Goal: Task Accomplishment & Management: Use online tool/utility

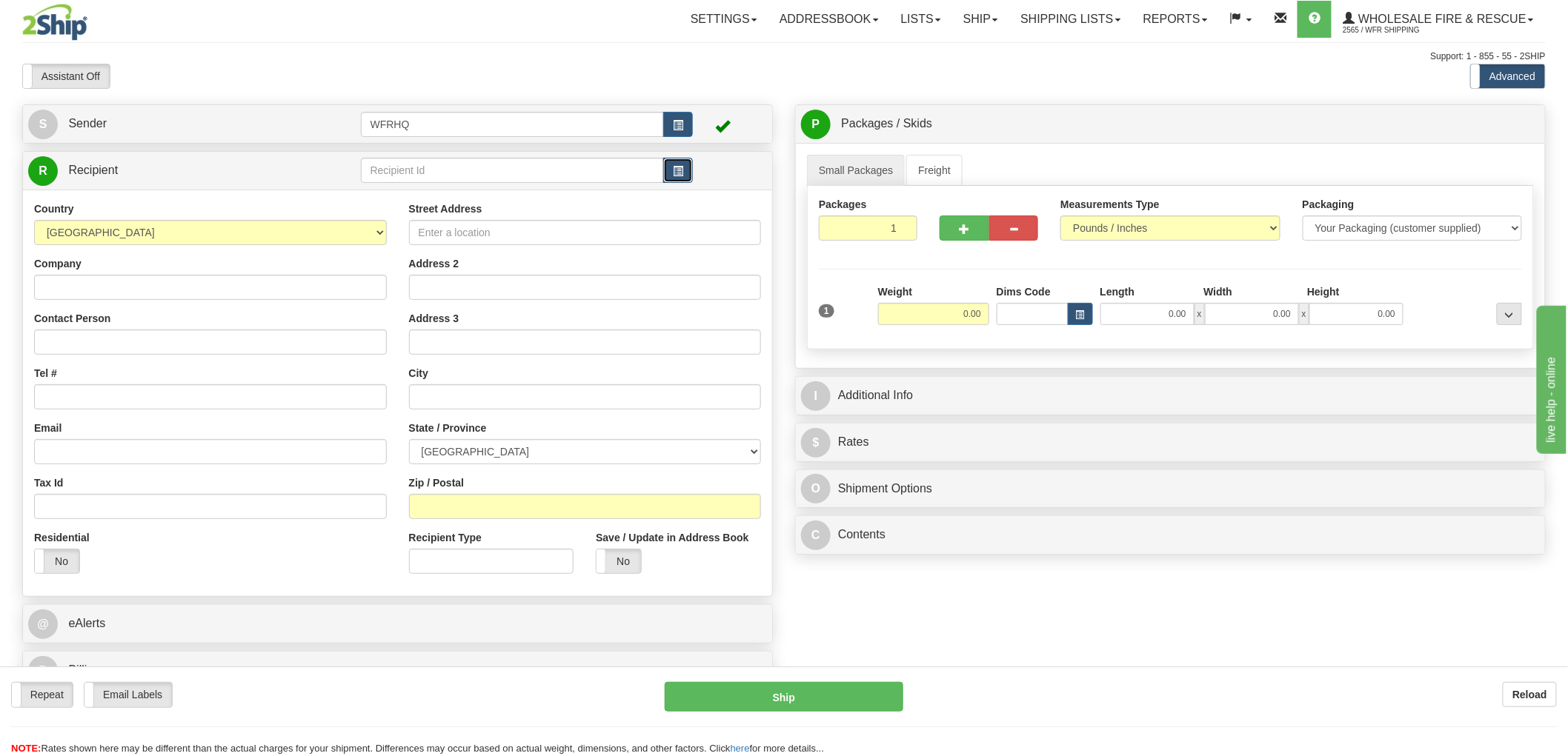
click at [676, 171] on span "button" at bounding box center [677, 171] width 10 height 10
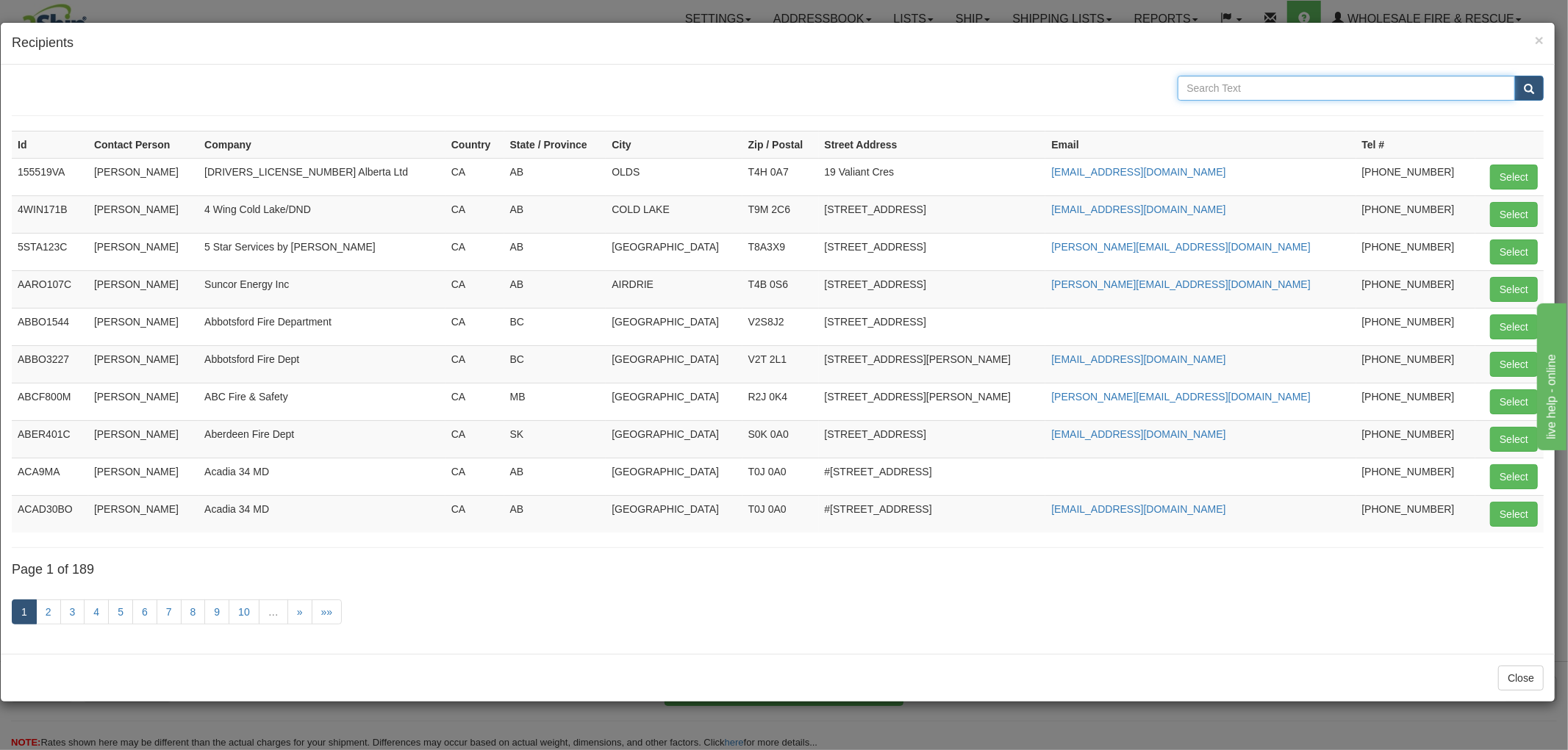
click at [1253, 93] on input "text" at bounding box center [1346, 88] width 338 height 25
type input "Sea Hawk"
click at [1514, 75] on button "submit" at bounding box center [1529, 88] width 30 height 25
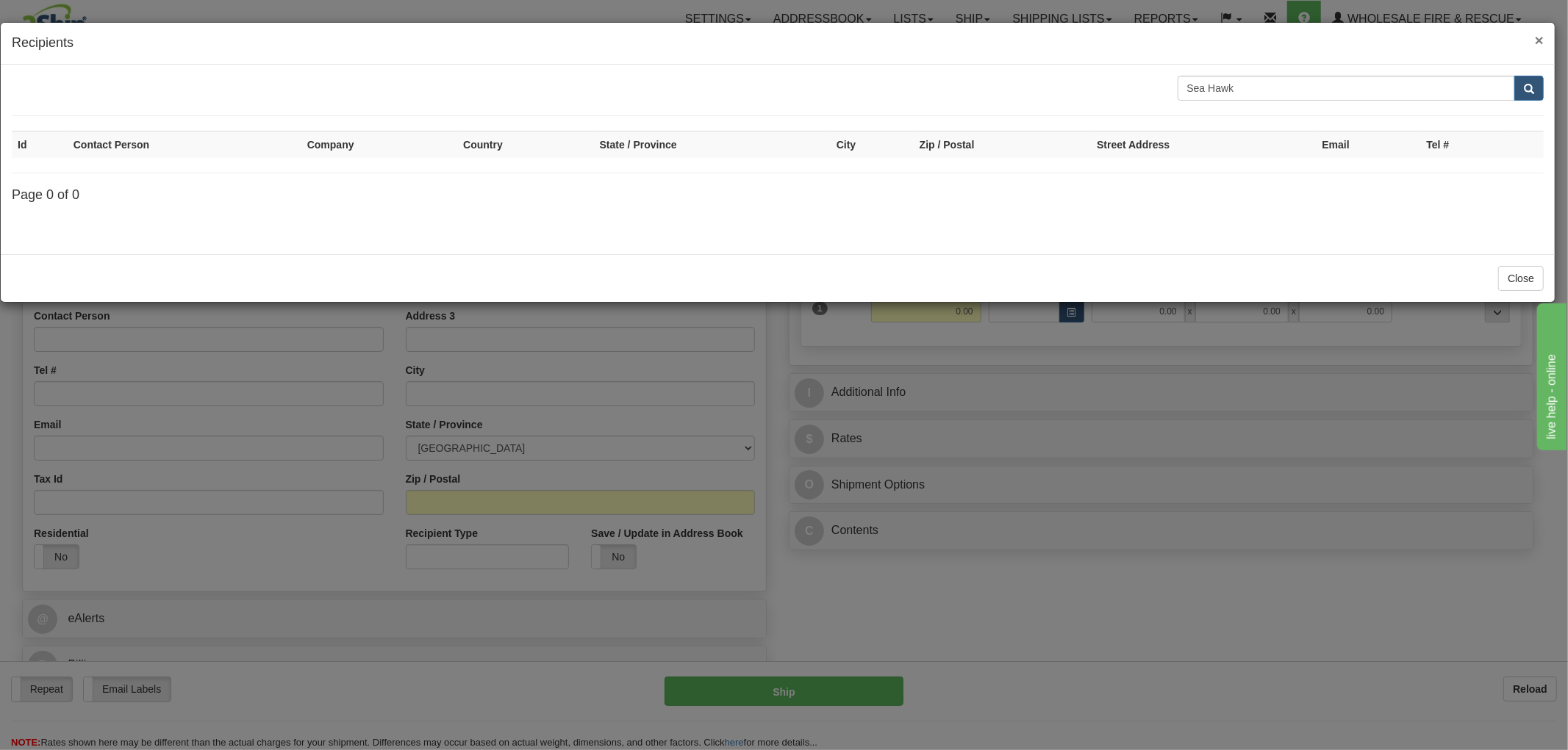
click at [1537, 39] on span "×" at bounding box center [1539, 39] width 9 height 17
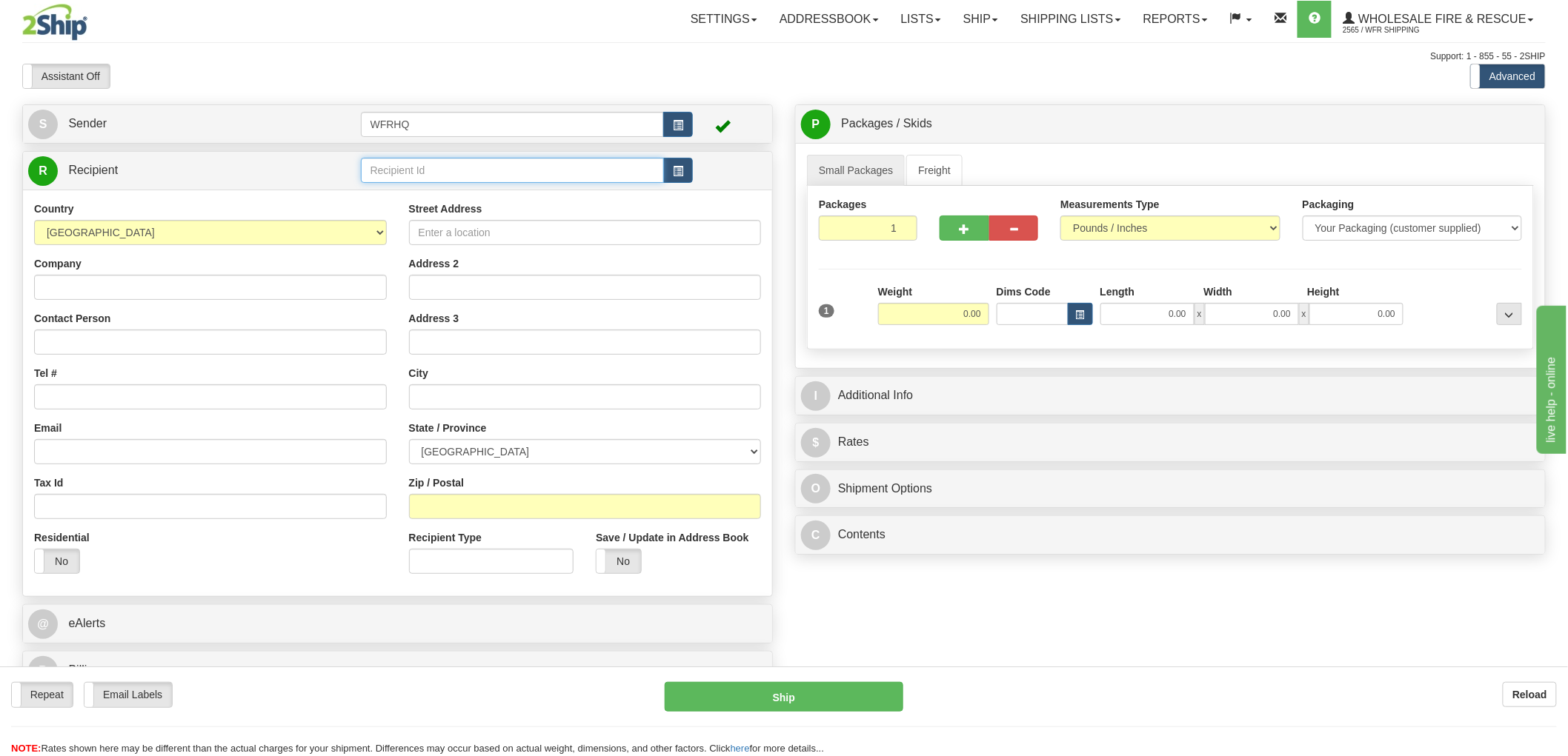
click at [461, 174] on input "text" at bounding box center [512, 171] width 304 height 25
type input "SEAH307"
click at [195, 283] on div "Country [GEOGRAPHIC_DATA] [GEOGRAPHIC_DATA] [GEOGRAPHIC_DATA] [GEOGRAPHIC_DATA]…" at bounding box center [397, 393] width 749 height 406
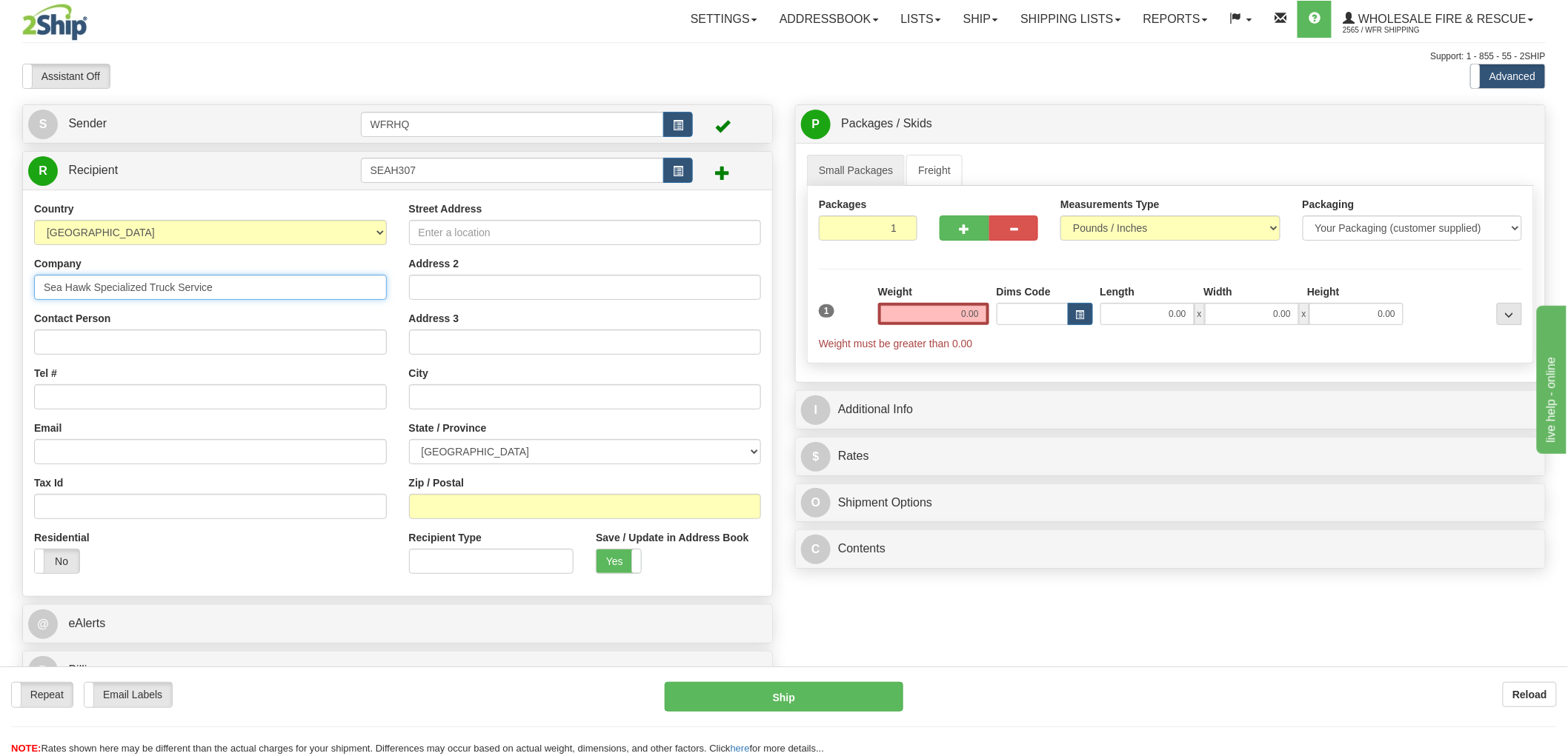
type input "Sea Hawk Specialized Truck Service"
drag, startPoint x: 158, startPoint y: 350, endPoint x: 129, endPoint y: 359, distance: 30.4
click at [155, 350] on input "Contact Person" at bounding box center [211, 342] width 352 height 25
type input "[PERSON_NAME]"
click at [111, 397] on input "Tel #" at bounding box center [211, 397] width 352 height 25
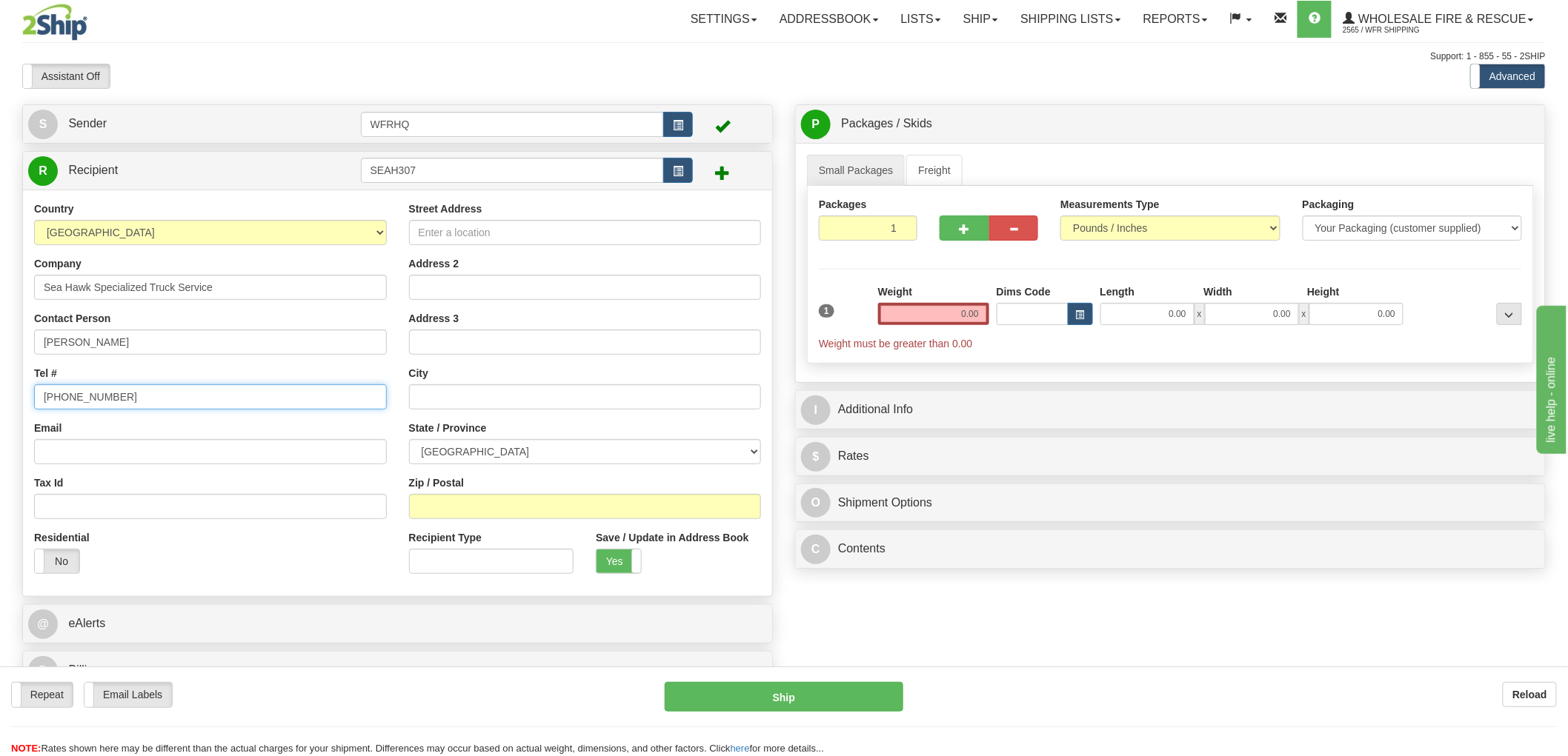
type input "[PHONE_NUMBER]"
click at [447, 508] on input "Zip / Postal" at bounding box center [586, 507] width 352 height 25
type input "R0G 0J0"
click at [467, 238] on input "Street Address" at bounding box center [586, 232] width 352 height 25
type input "[PERSON_NAME]"
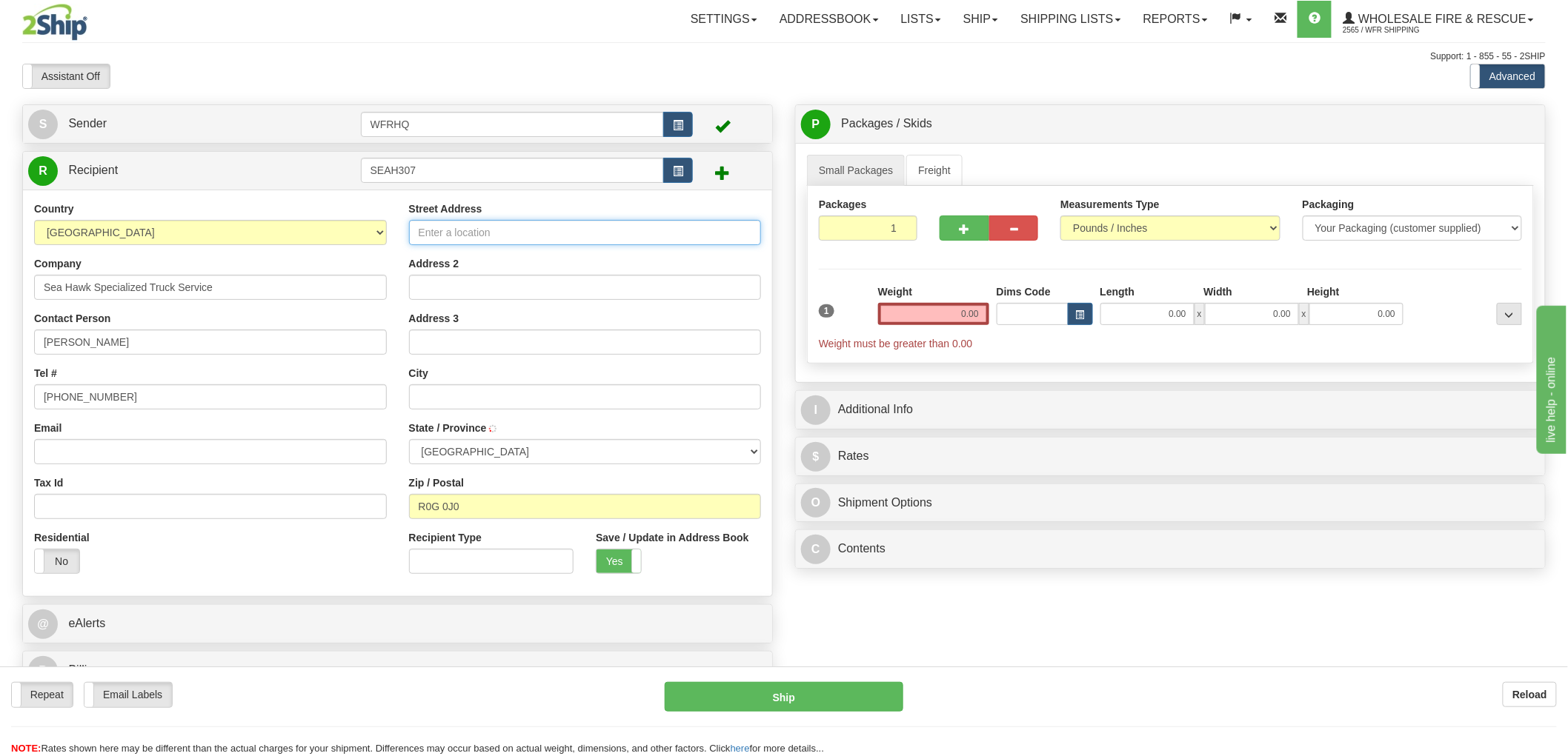
select select "MB"
type input "[STREET_ADDRESS]"
click at [940, 319] on input "0.00" at bounding box center [934, 313] width 111 height 23
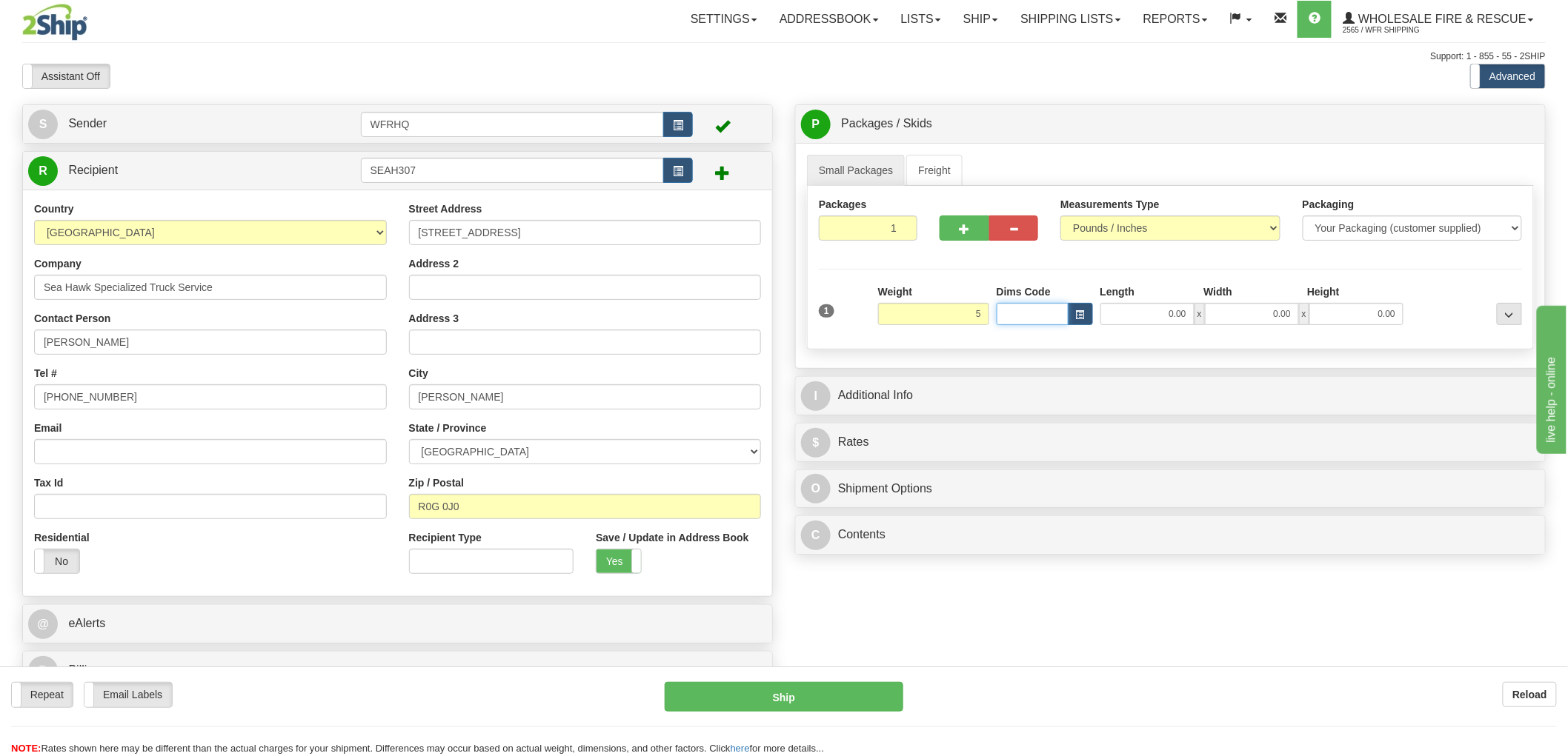
type input "5.00"
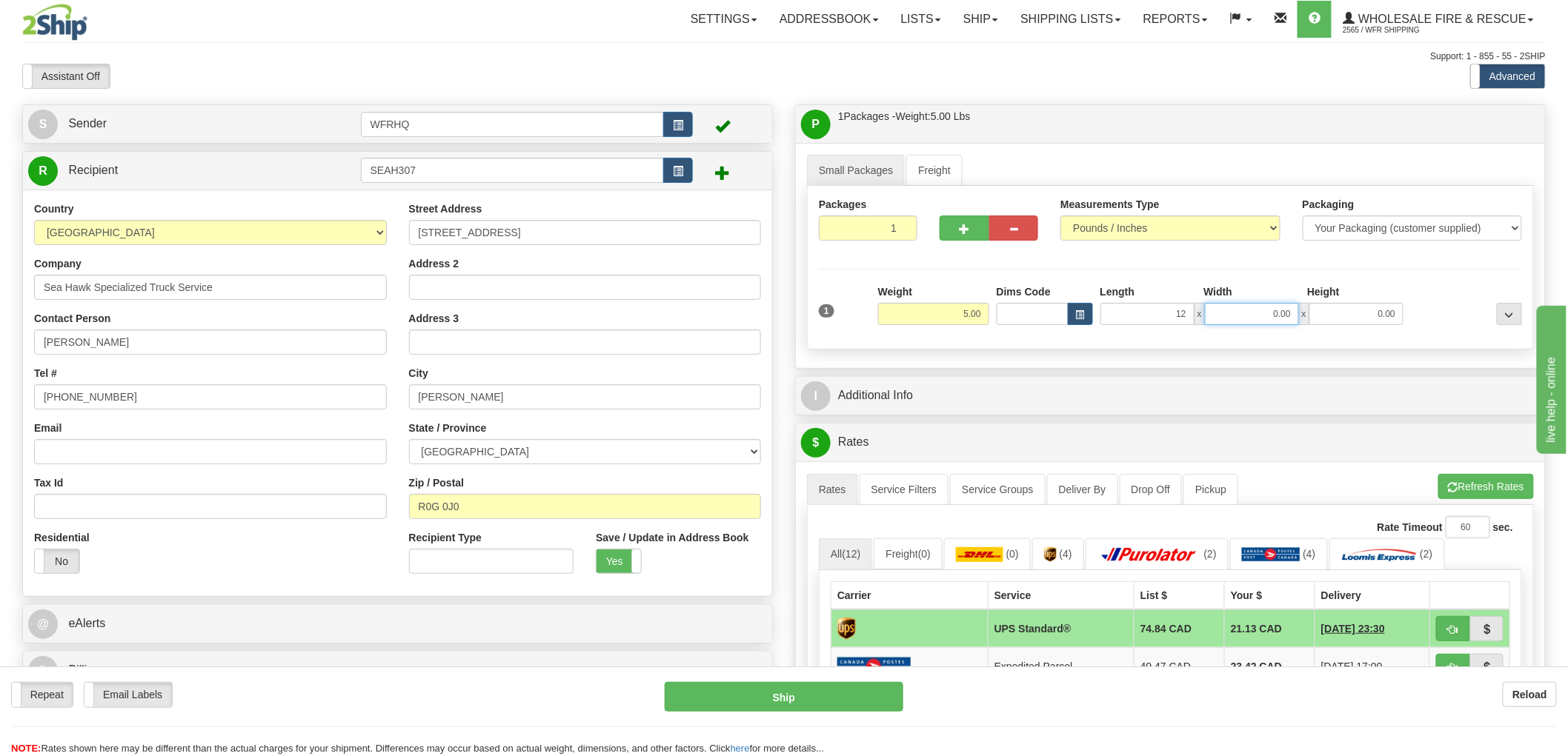
type input "12.00"
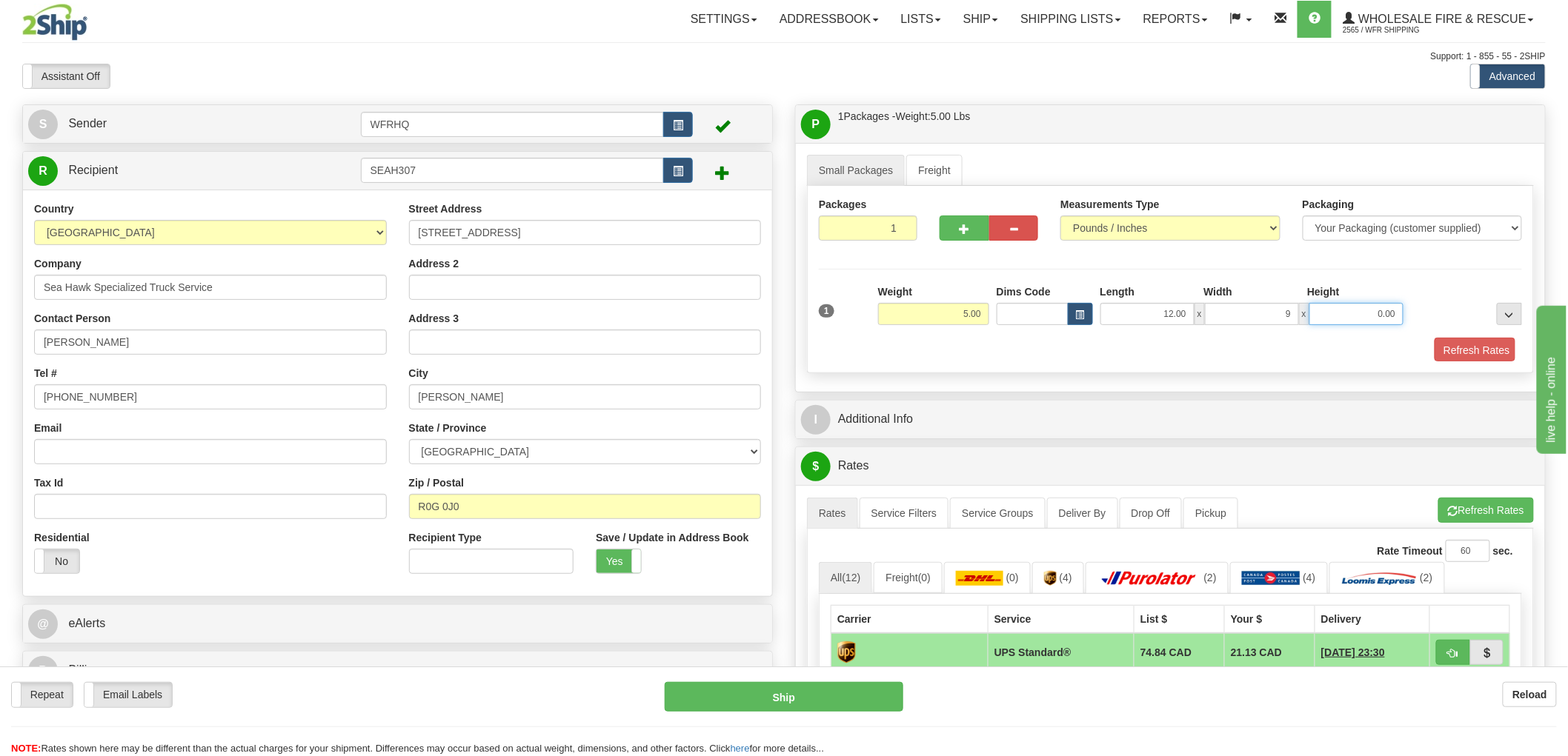
type input "9.00"
type input "7.00"
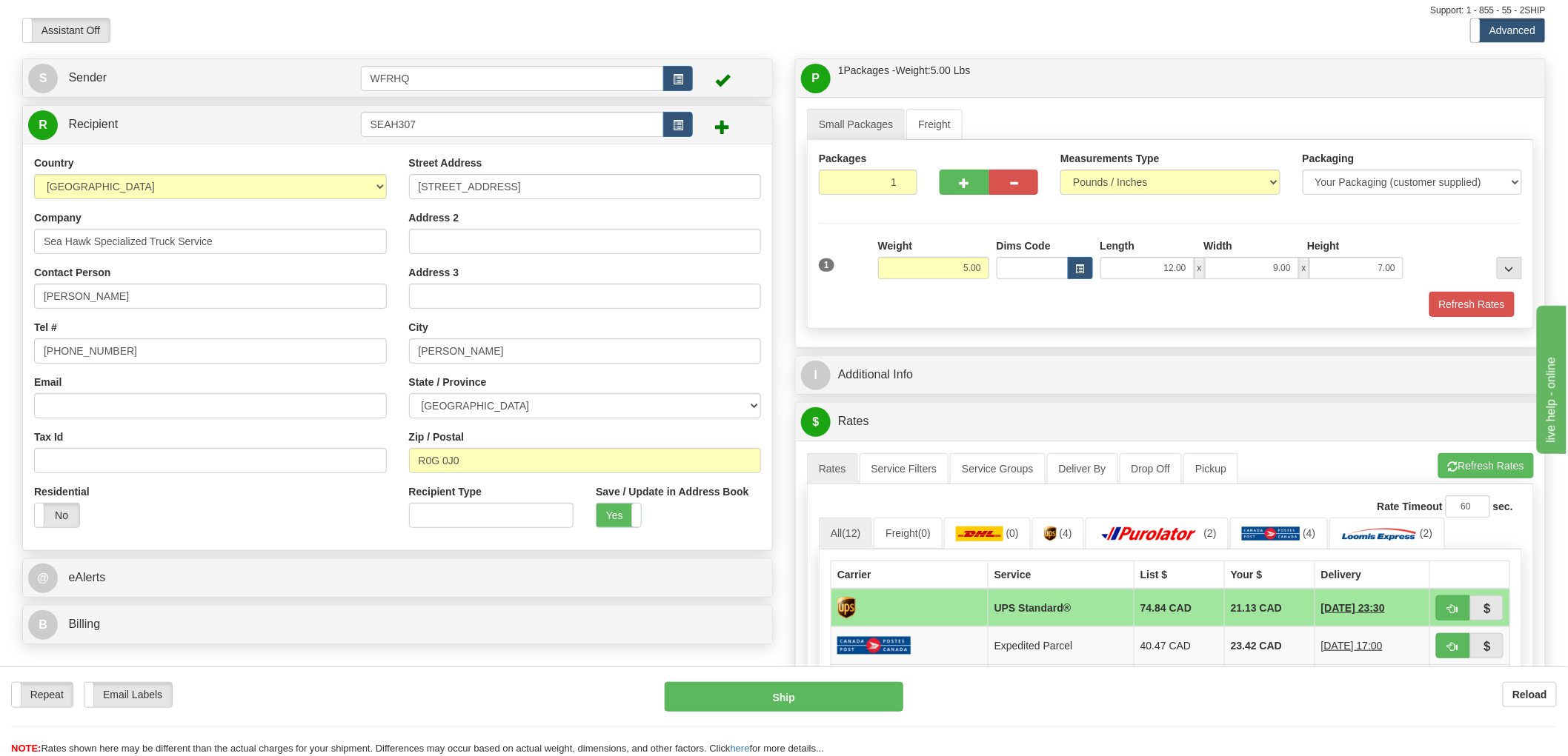
scroll to position [82, 0]
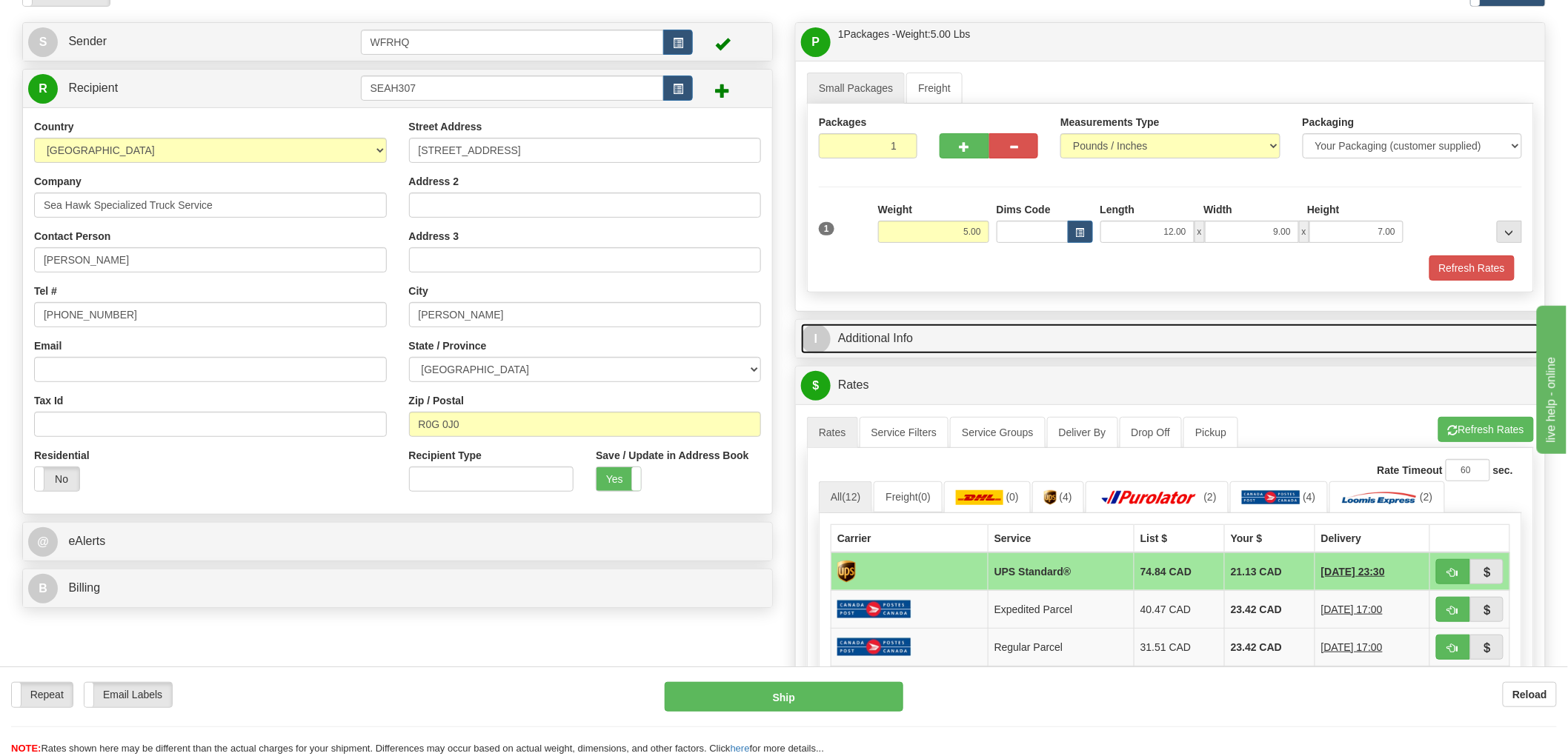
click at [887, 341] on link "I Additional Info" at bounding box center [1169, 339] width 738 height 31
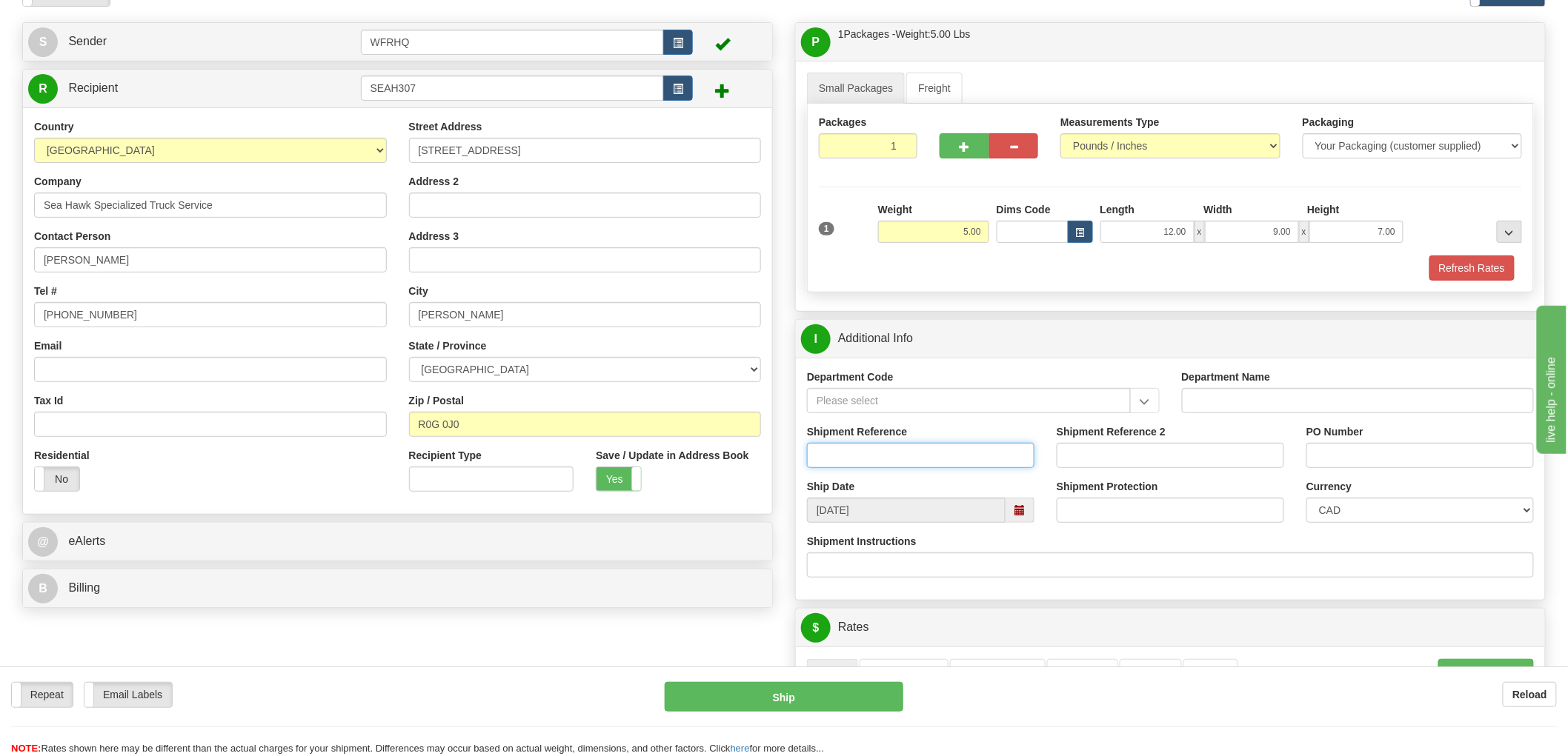
click at [895, 459] on input "Shipment Reference" at bounding box center [921, 455] width 228 height 25
type input "S44545 - 29384"
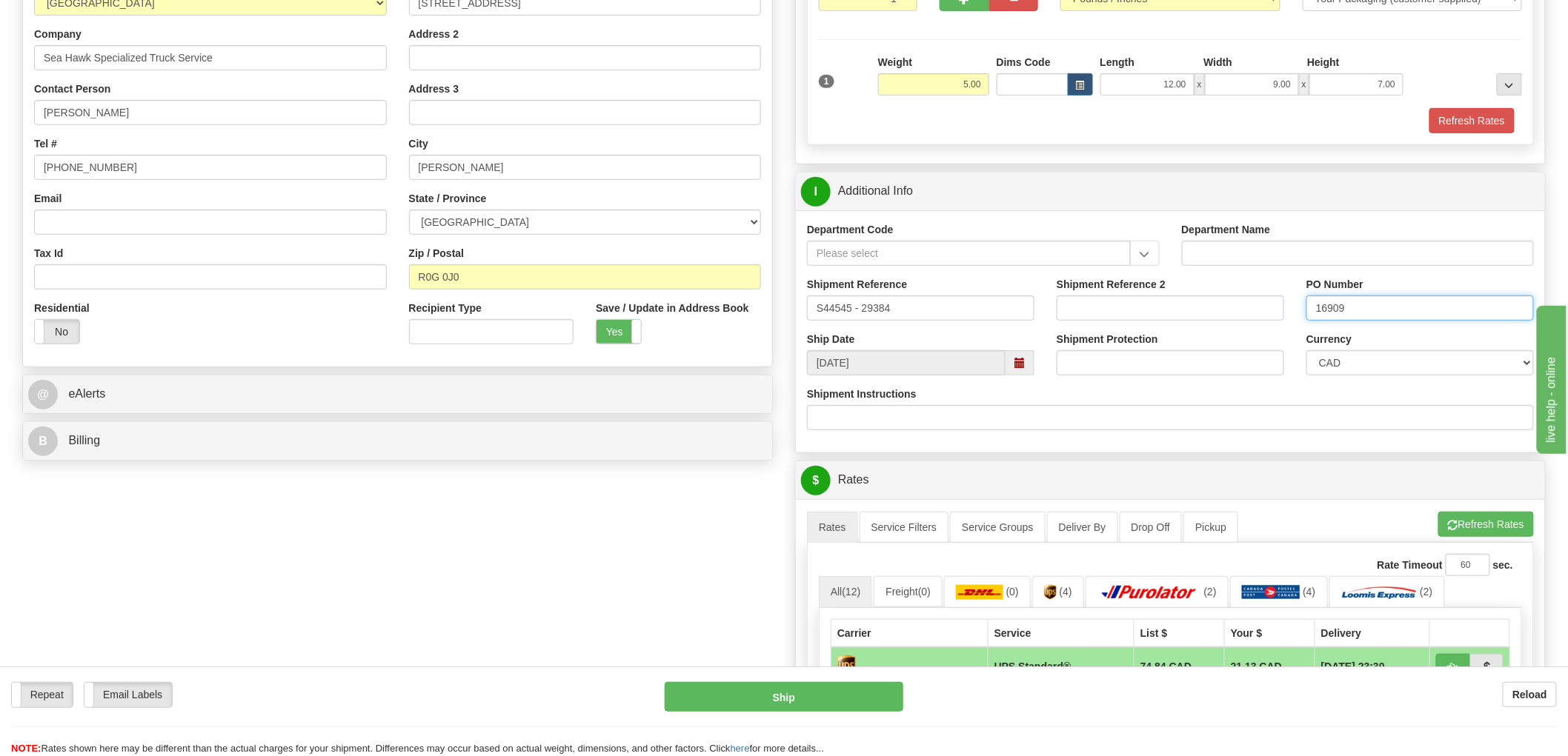
scroll to position [493, 0]
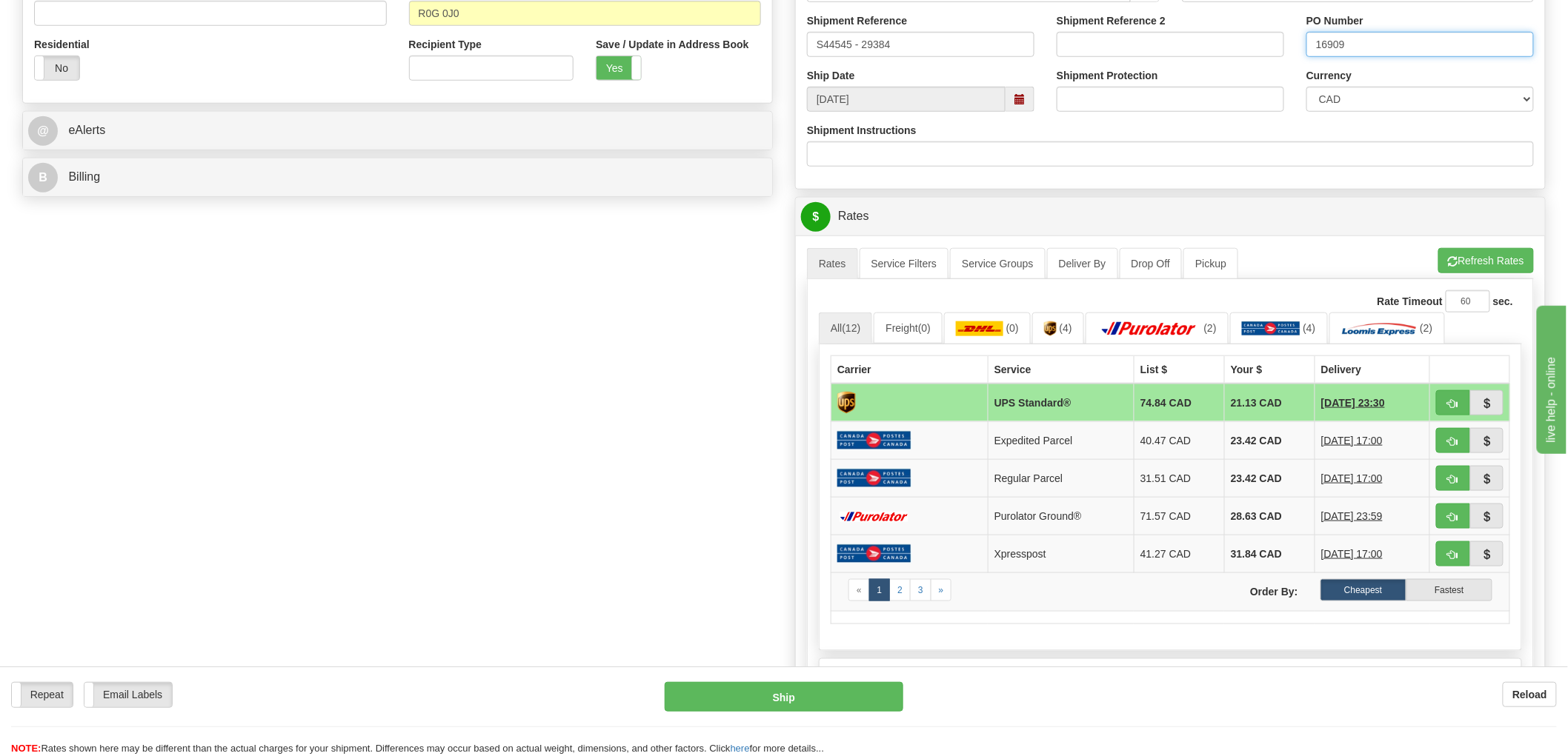
type input "16909"
click at [1452, 391] on button "button" at bounding box center [1453, 403] width 34 height 25
type input "11"
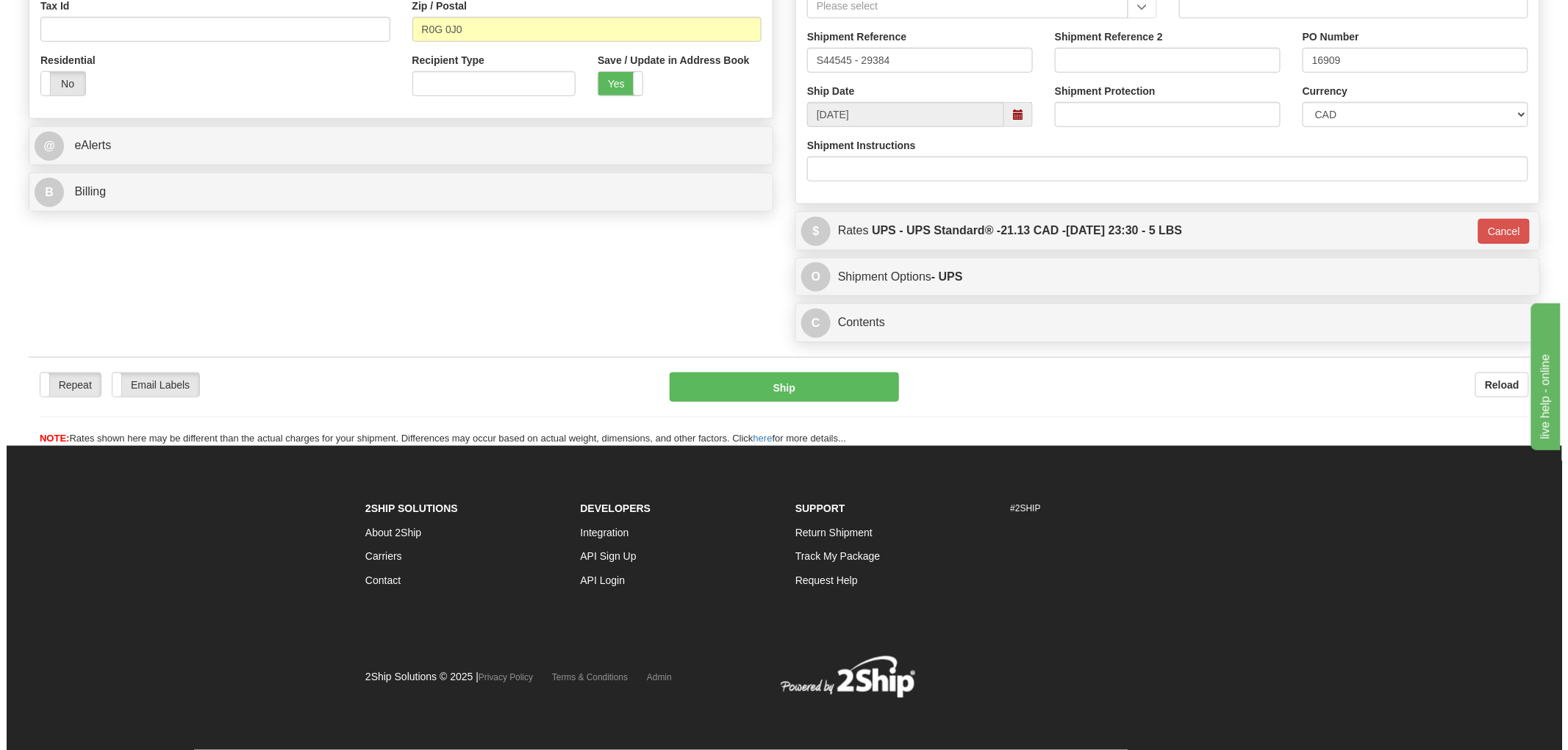
scroll to position [476, 0]
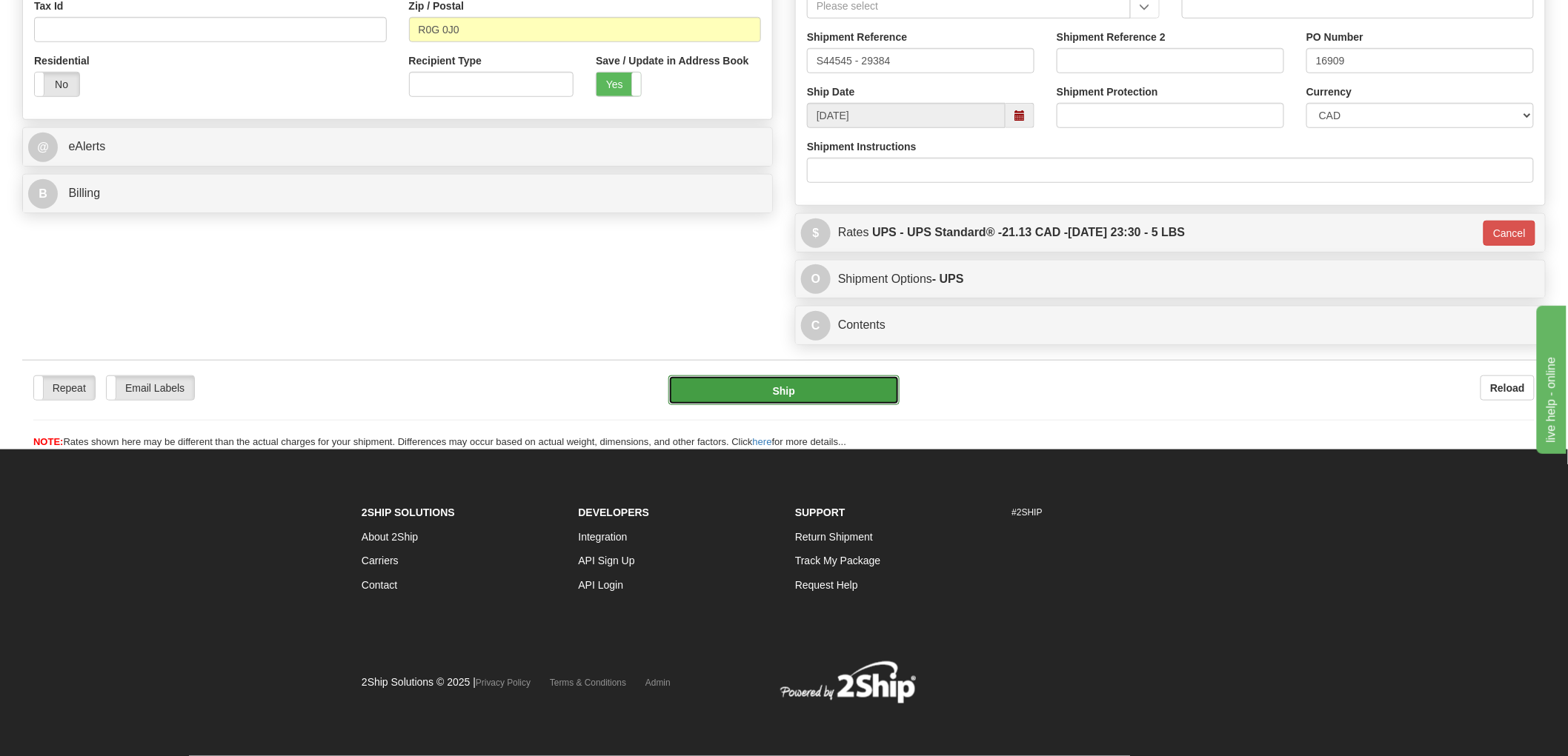
click at [804, 396] on button "Ship" at bounding box center [784, 390] width 232 height 30
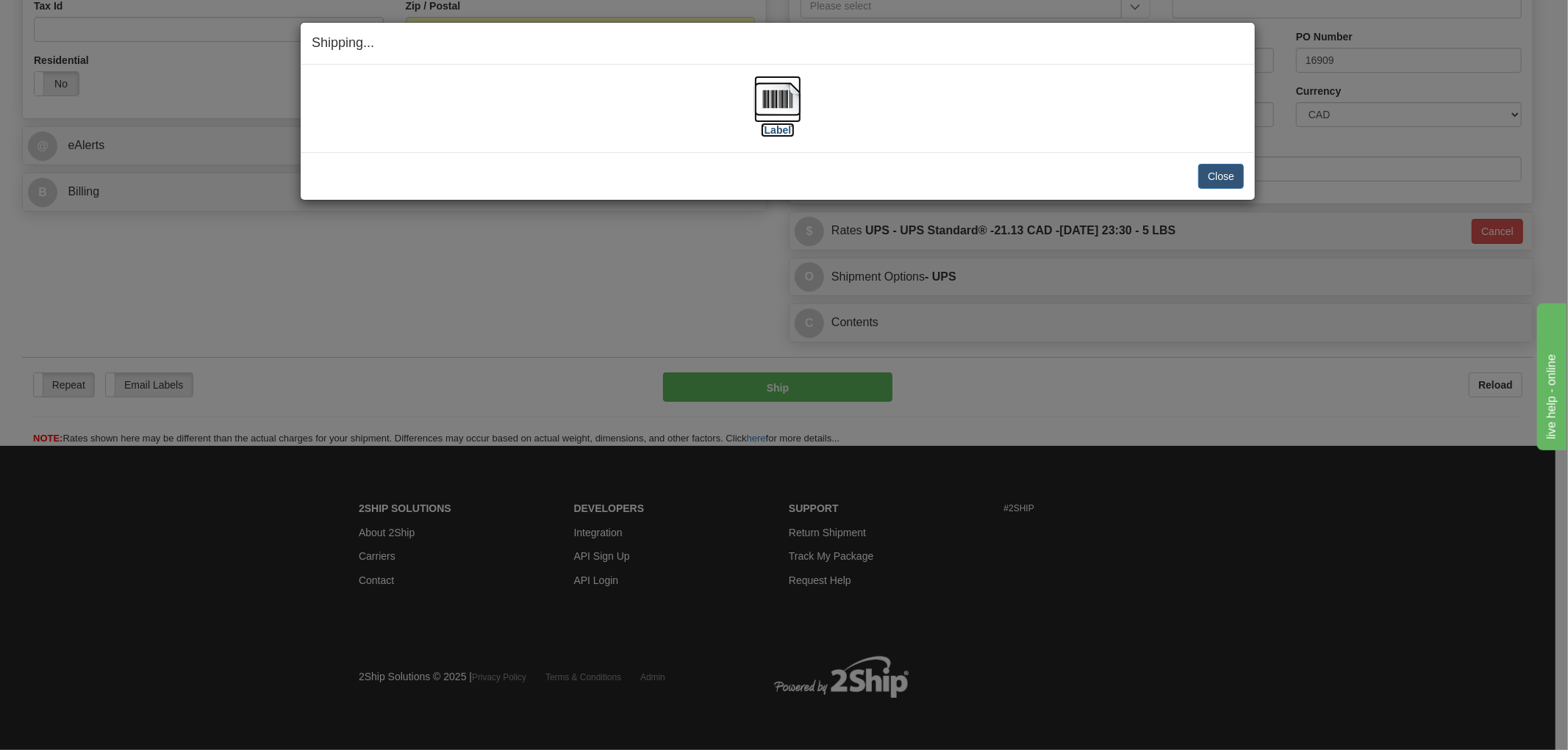
click at [780, 99] on img at bounding box center [777, 99] width 47 height 47
